Goal: Download file/media

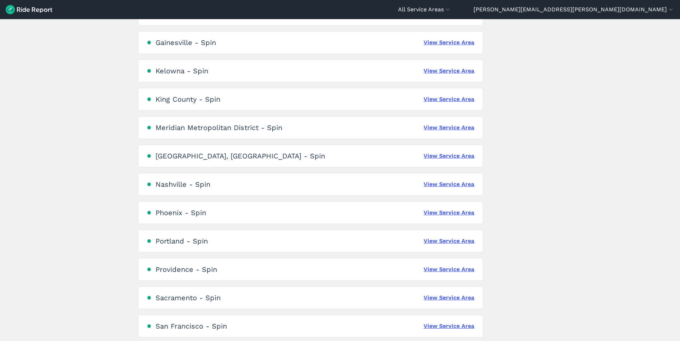
scroll to position [349, 0]
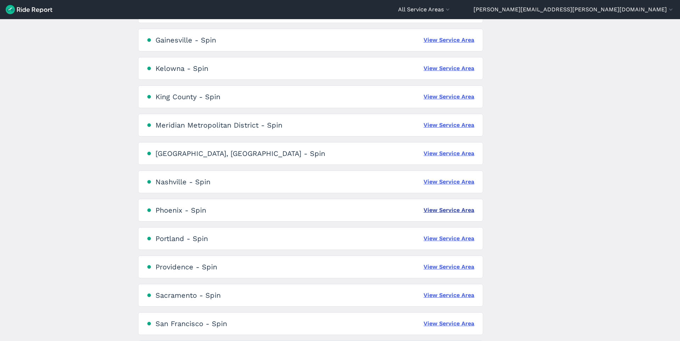
click at [445, 210] on link "View Service Area" at bounding box center [449, 210] width 51 height 9
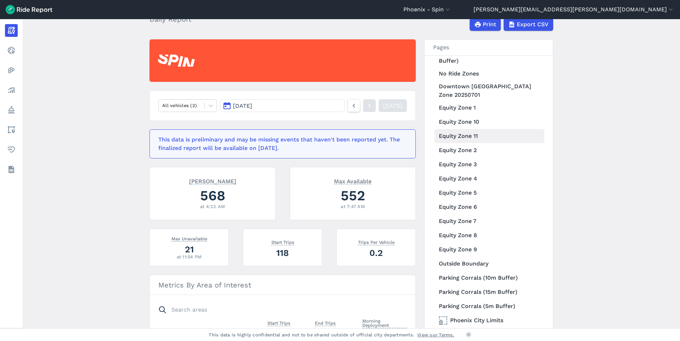
scroll to position [44, 0]
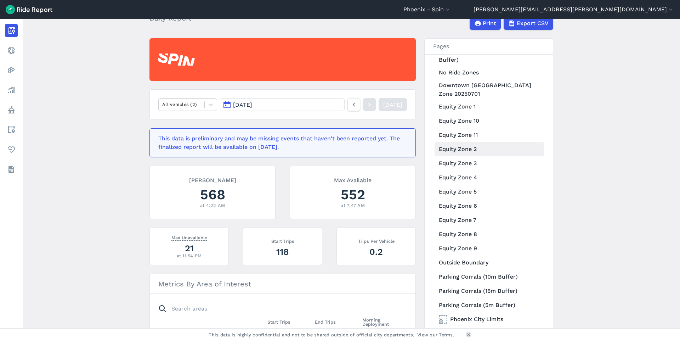
click at [464, 150] on link "Equity Zone 2" at bounding box center [490, 149] width 110 height 14
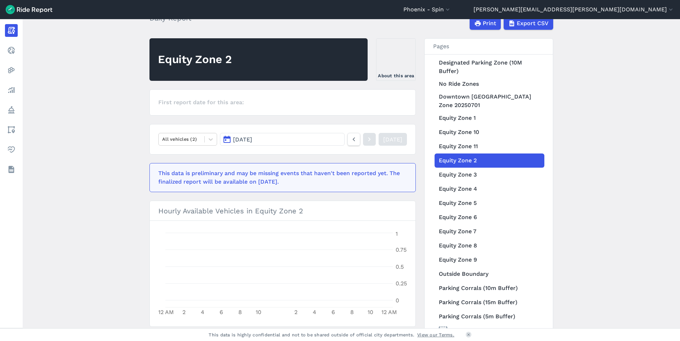
scroll to position [141, 0]
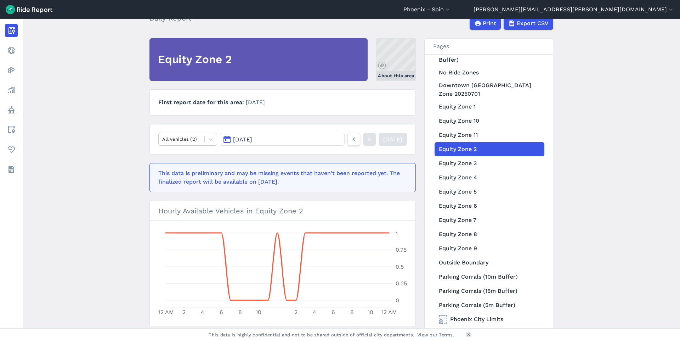
click at [395, 58] on link "About this area" at bounding box center [396, 59] width 40 height 43
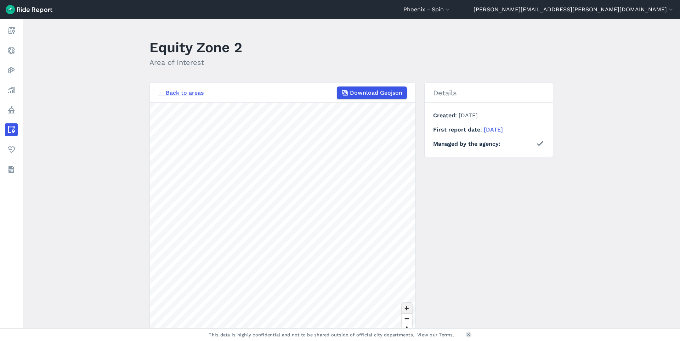
click at [405, 306] on span "Zoom in" at bounding box center [407, 308] width 10 height 10
click at [389, 91] on span "Download Geojson" at bounding box center [376, 93] width 52 height 9
click at [350, 91] on span "Download Geojson" at bounding box center [376, 93] width 52 height 9
